Goal: Information Seeking & Learning: Learn about a topic

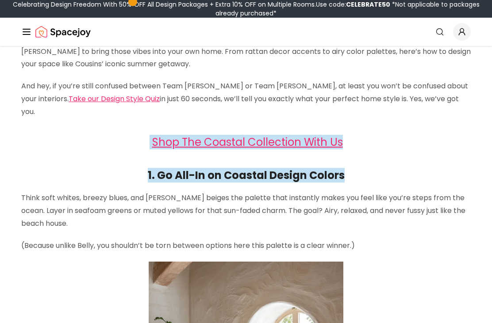
scroll to position [218, 0]
click at [307, 134] on link "Shop The Coastal Collection With Us" at bounding box center [247, 141] width 191 height 15
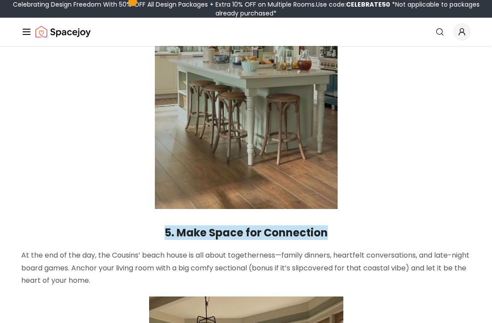
scroll to position [1798, 0]
click at [277, 225] on strong "5. Make Space for Connection" at bounding box center [245, 232] width 163 height 15
click at [303, 225] on strong "5. Make Space for Connection" at bounding box center [245, 232] width 163 height 15
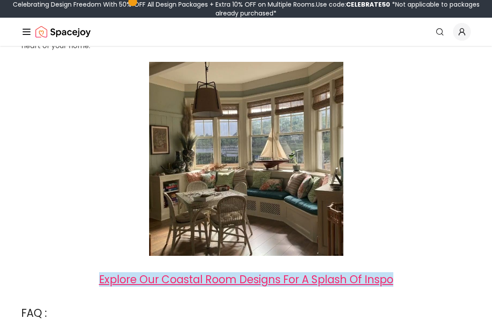
scroll to position [2033, 0]
click at [386, 272] on span "Explore Our Coastal Room Designs For A Splash Of Inspo" at bounding box center [246, 279] width 294 height 15
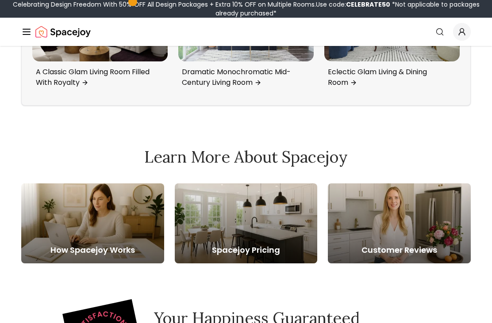
scroll to position [3350, 0]
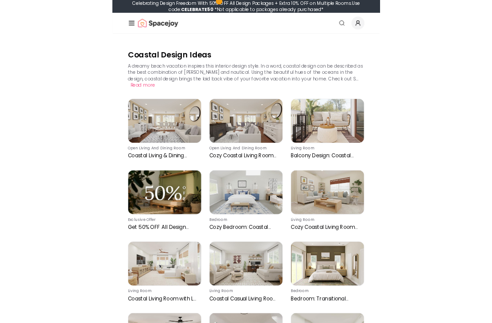
scroll to position [112, 0]
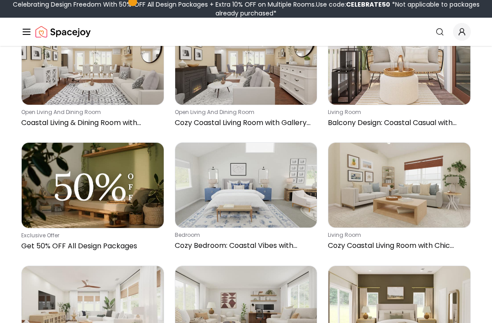
click at [53, 182] on img at bounding box center [93, 185] width 142 height 85
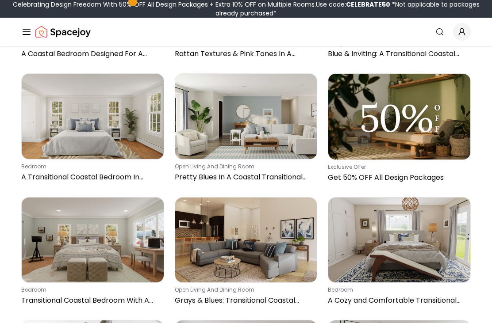
scroll to position [1166, 0]
click at [419, 129] on img at bounding box center [399, 116] width 142 height 85
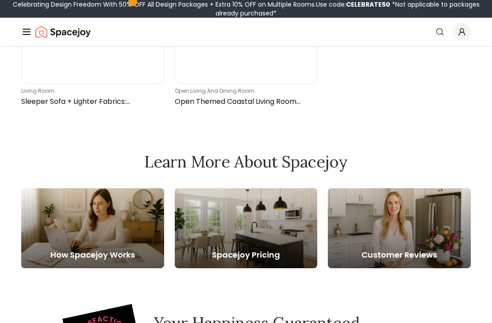
scroll to position [3090, 0]
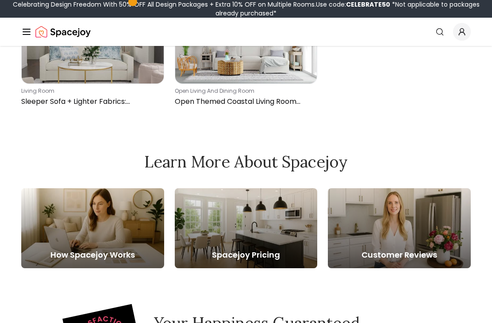
click at [242, 244] on div at bounding box center [246, 228] width 143 height 80
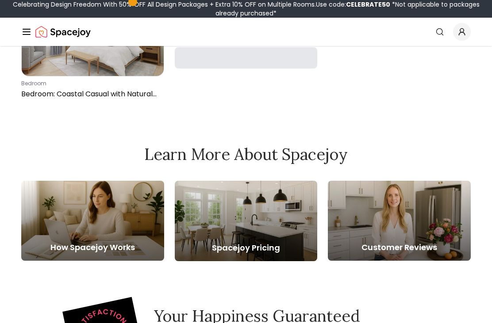
scroll to position [634, 0]
click at [234, 214] on div at bounding box center [246, 221] width 143 height 80
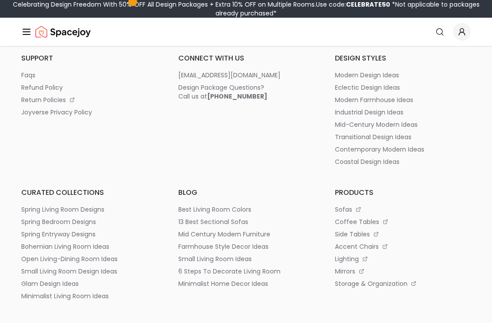
scroll to position [385, 0]
